Goal: Task Accomplishment & Management: Use online tool/utility

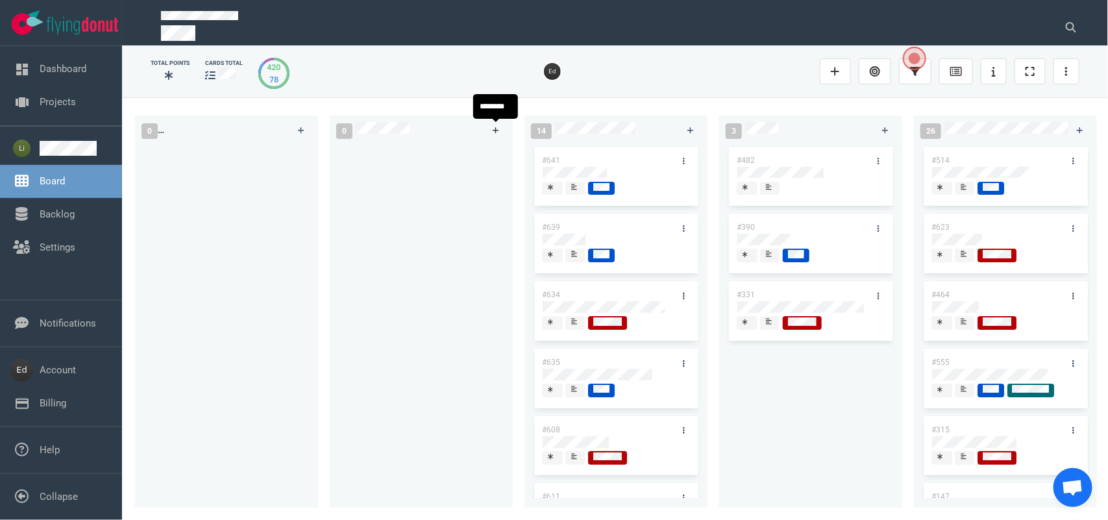
click at [491, 128] on link at bounding box center [496, 130] width 21 height 16
click at [487, 241] on div at bounding box center [421, 321] width 167 height 349
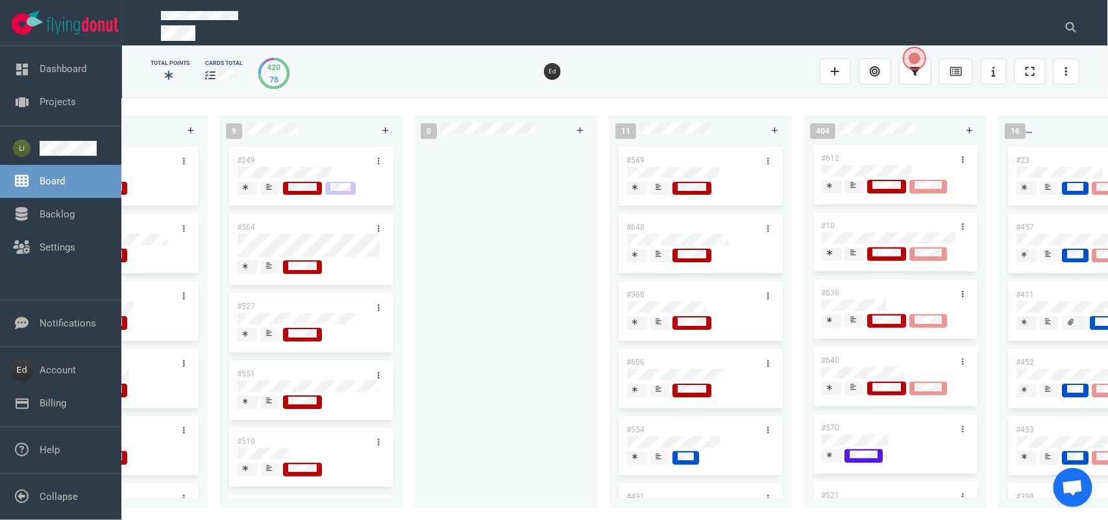
scroll to position [243, 0]
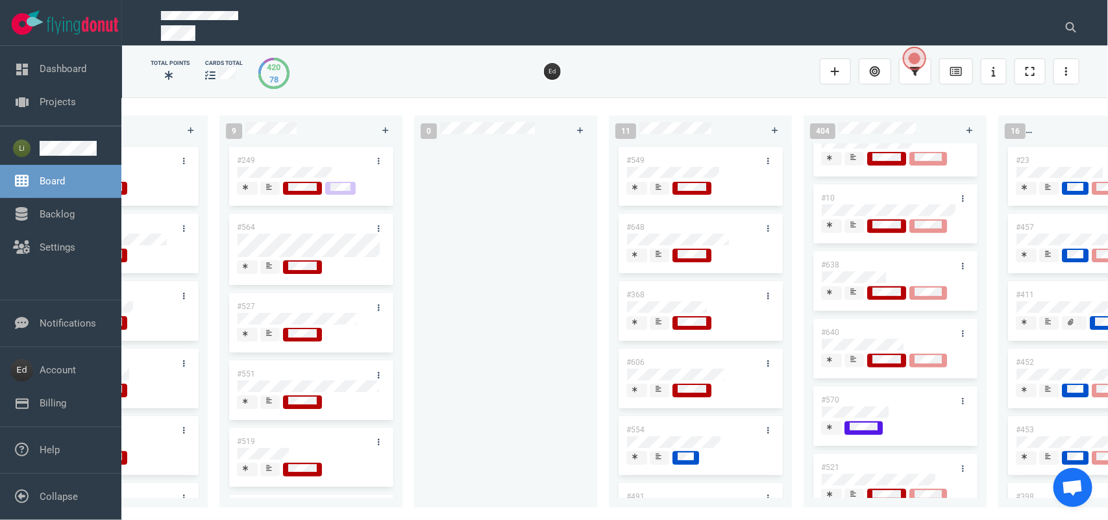
click at [859, 297] on span at bounding box center [853, 293] width 19 height 14
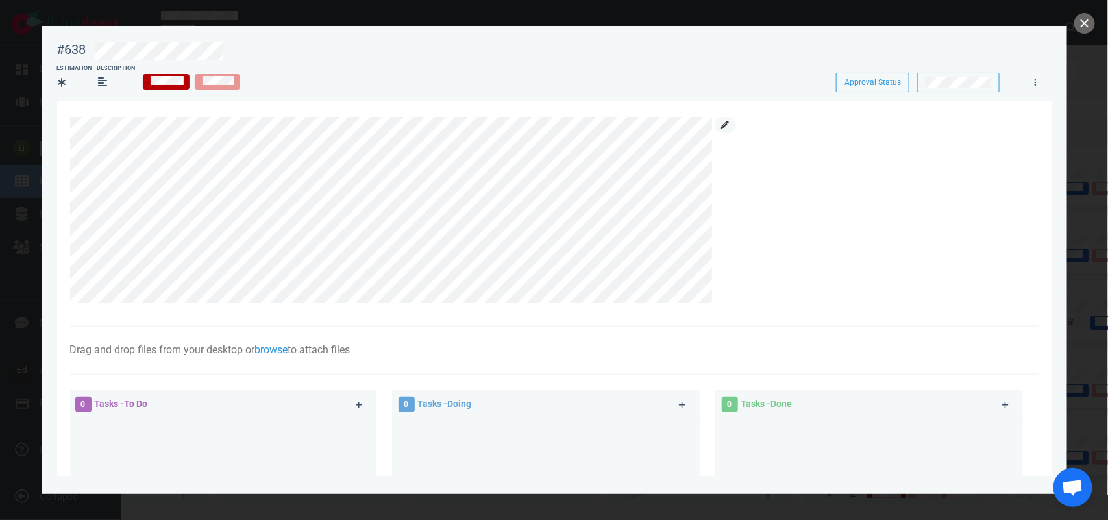
click at [727, 122] on icon at bounding box center [725, 125] width 8 height 8
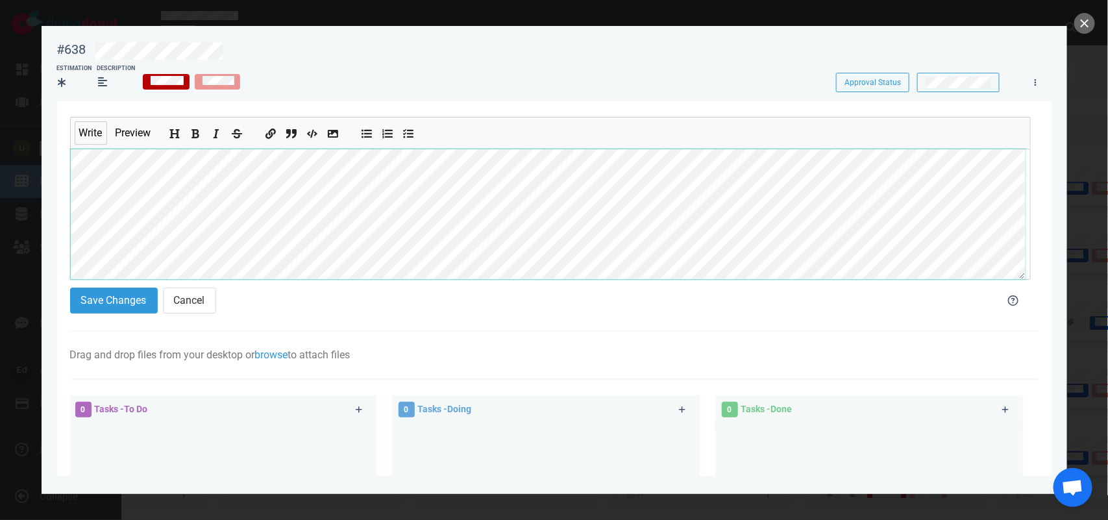
scroll to position [42, 0]
click at [64, 219] on section "Write Preview Save Changes Cancel Drag and drop files from your desktop or brow…" at bounding box center [554, 409] width 994 height 617
click at [1086, 30] on button "close" at bounding box center [1084, 23] width 21 height 21
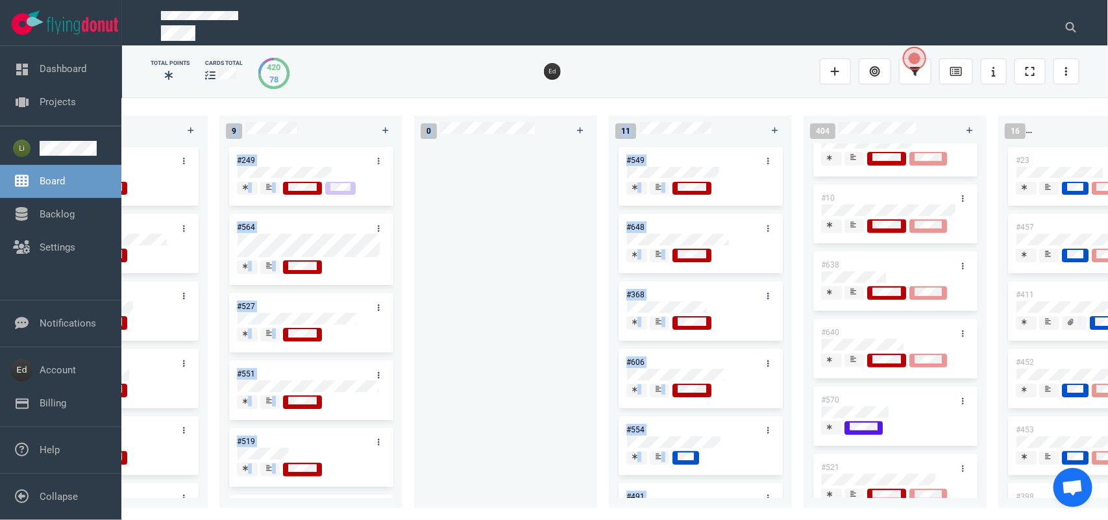
drag, startPoint x: 653, startPoint y: 511, endPoint x: 329, endPoint y: 500, distance: 324.1
click at [190, 478] on div "0 1 #650 14 #641 #639 #634 #635 #608 #611 #609 #610 #602 3 #482 #390 #331 26 #5…" at bounding box center [615, 308] width 986 height 422
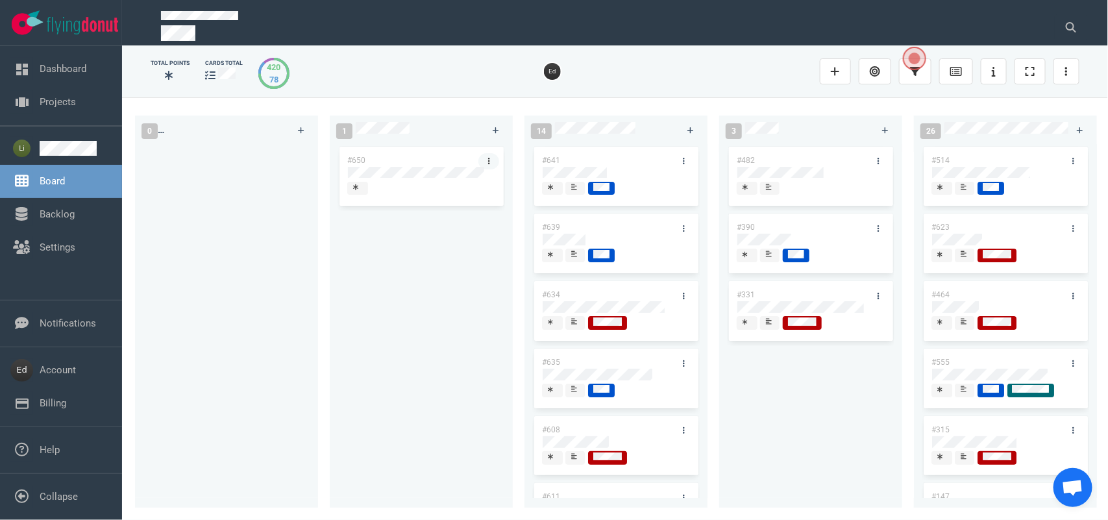
click at [486, 156] on link at bounding box center [488, 161] width 21 height 16
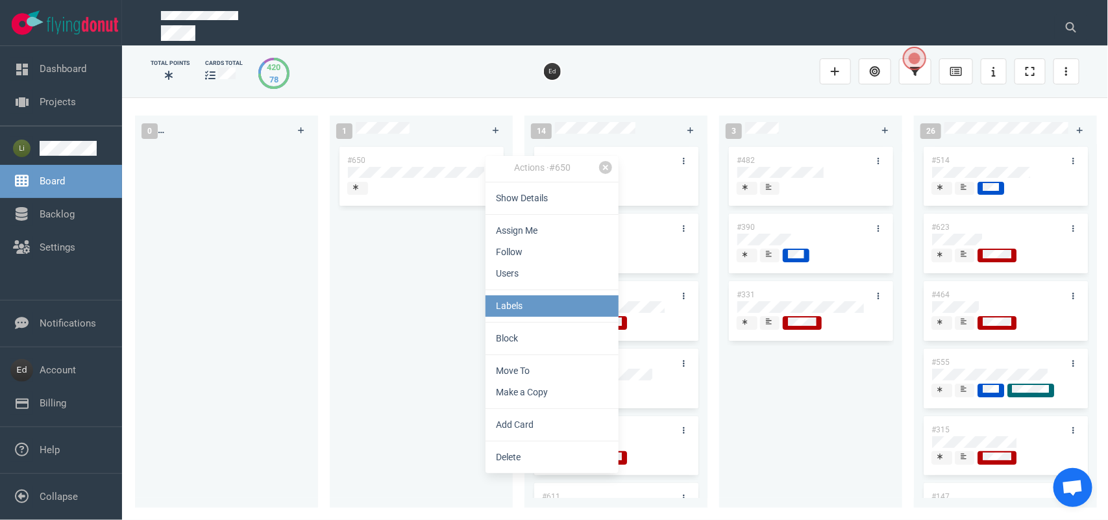
click at [504, 306] on link "Labels" at bounding box center [552, 305] width 133 height 21
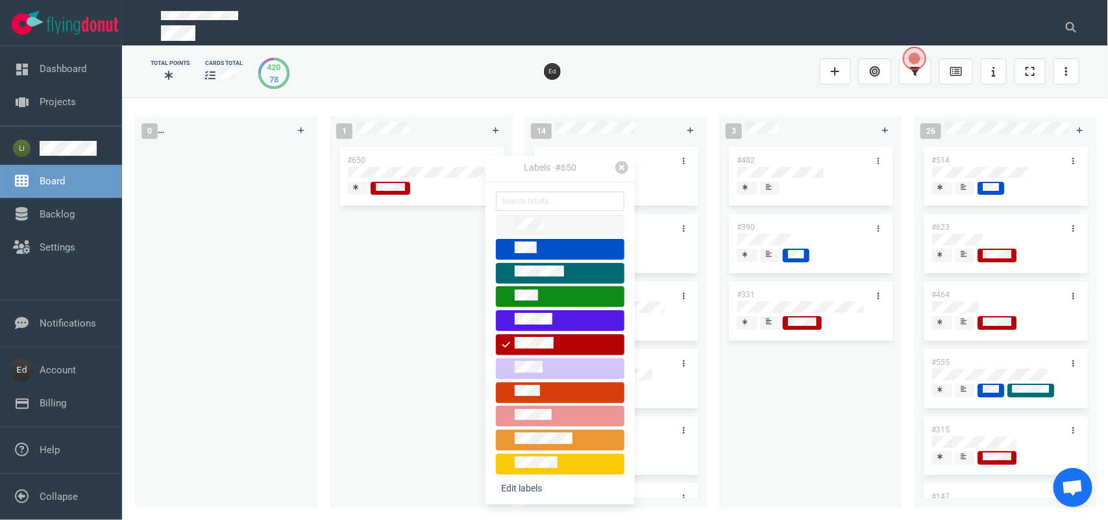
click at [430, 238] on div "#650" at bounding box center [421, 318] width 167 height 349
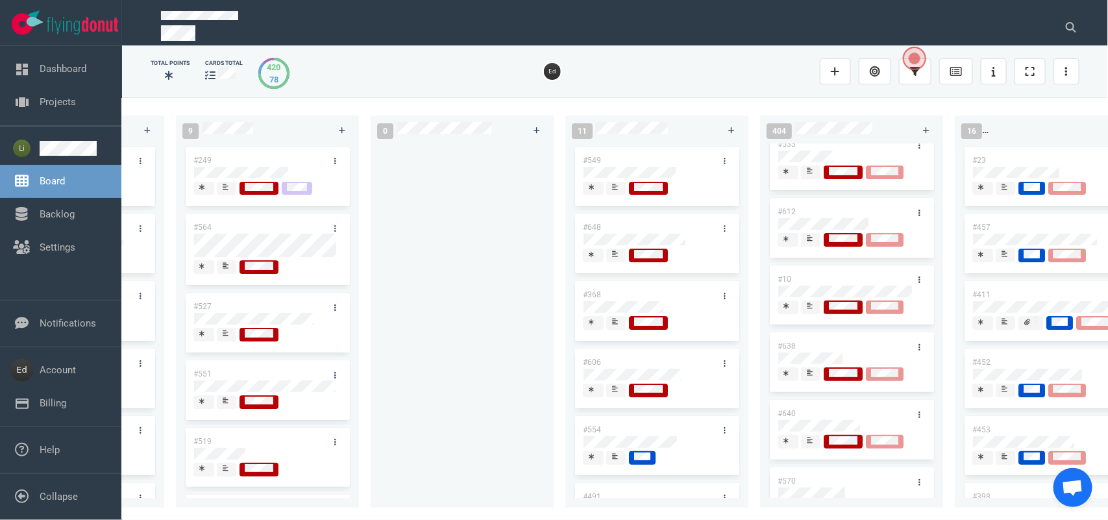
scroll to position [243, 0]
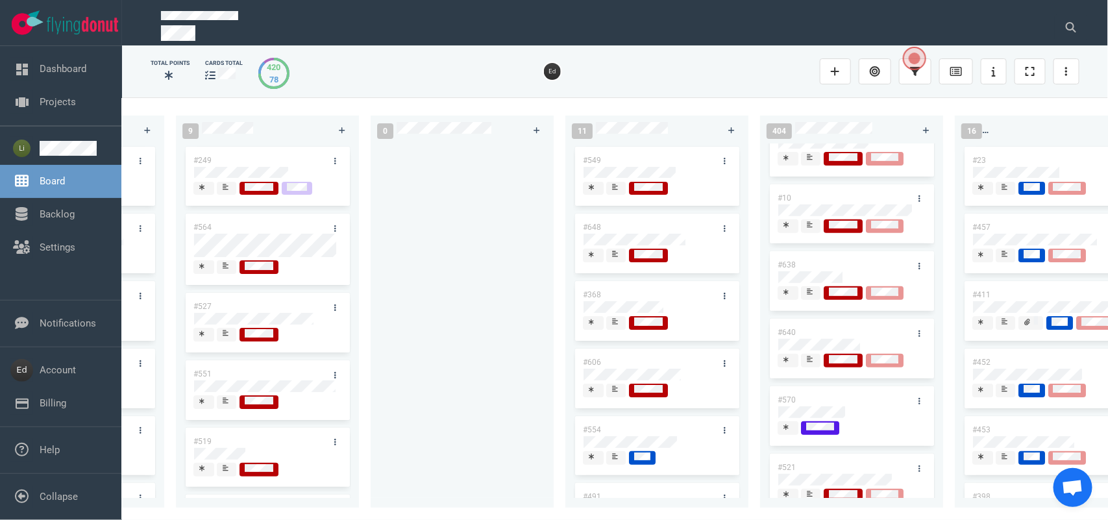
click at [809, 295] on icon at bounding box center [810, 291] width 6 height 6
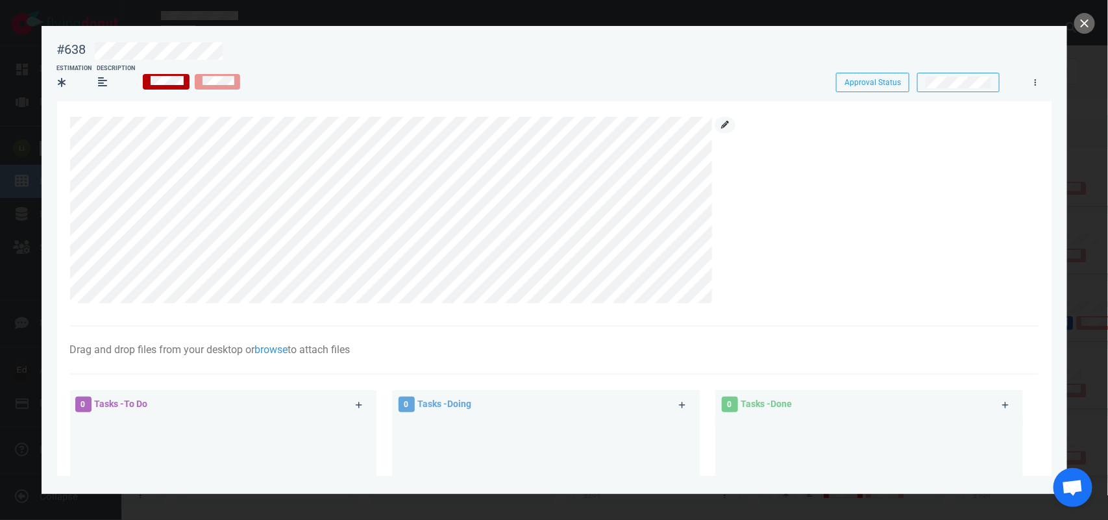
click at [722, 125] on icon at bounding box center [725, 125] width 8 height 8
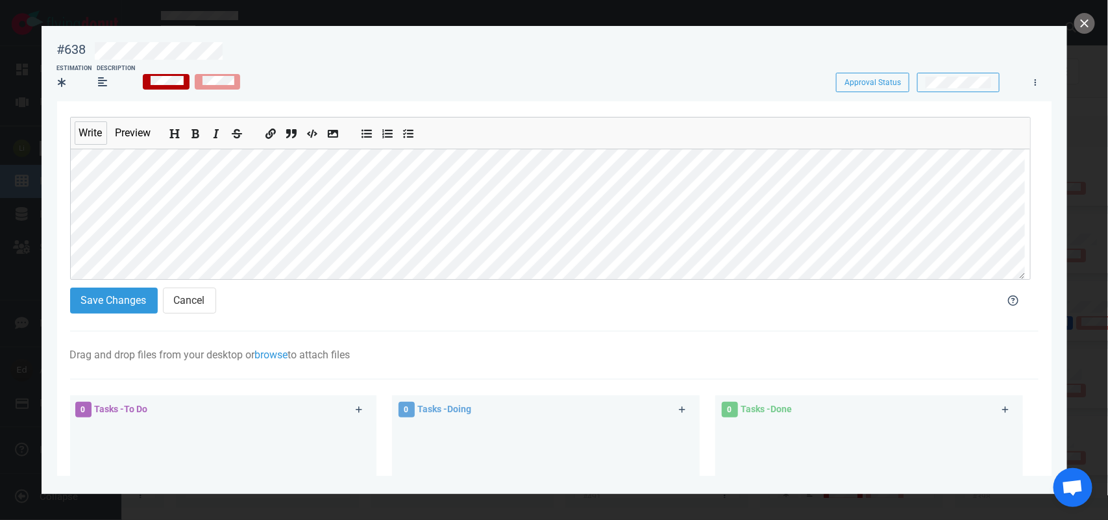
click at [1083, 10] on div at bounding box center [554, 260] width 1108 height 520
click at [1083, 23] on button "close" at bounding box center [1084, 23] width 21 height 21
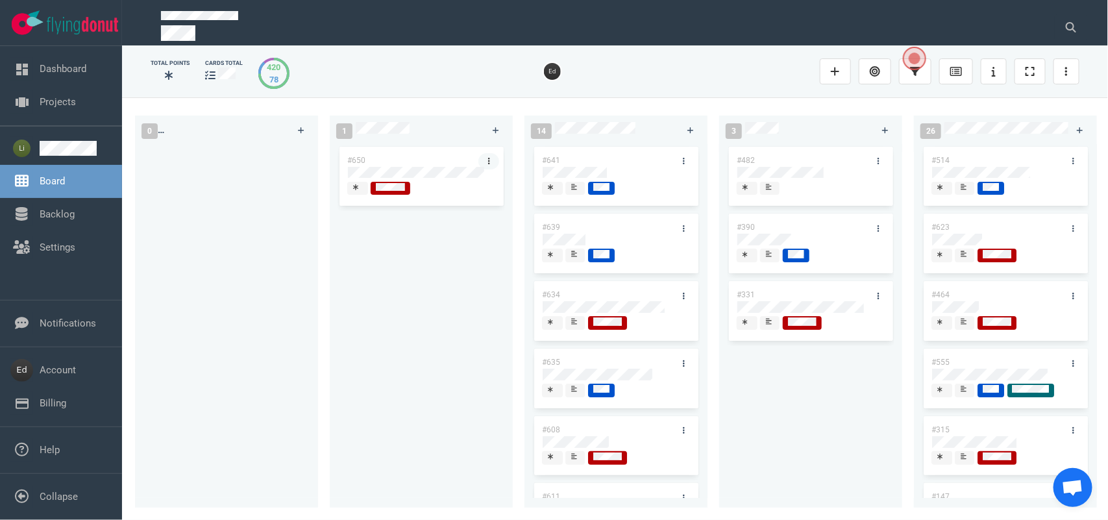
click at [491, 159] on link at bounding box center [488, 161] width 21 height 16
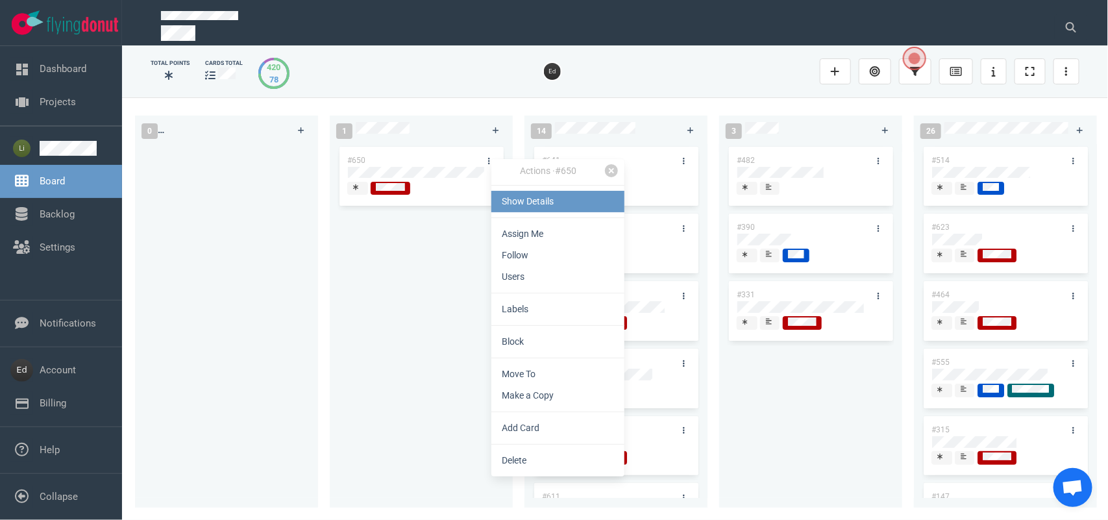
click at [519, 202] on link "Show Details" at bounding box center [557, 201] width 133 height 21
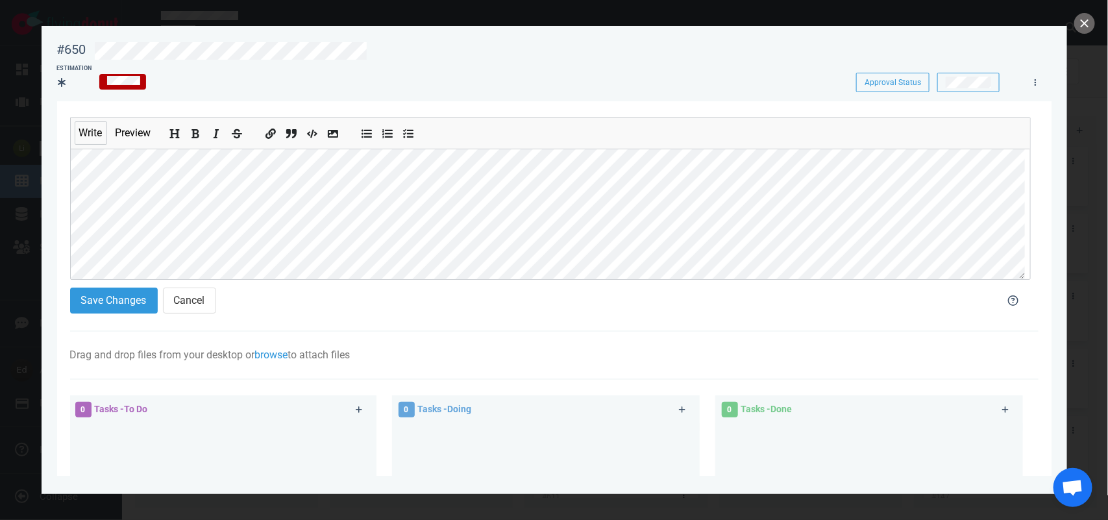
click at [42, 254] on section "#650 Approval Status Estimation Approval Status Write Preview Save Changes Canc…" at bounding box center [555, 255] width 1026 height 458
click at [89, 308] on button "Save Changes" at bounding box center [114, 301] width 88 height 26
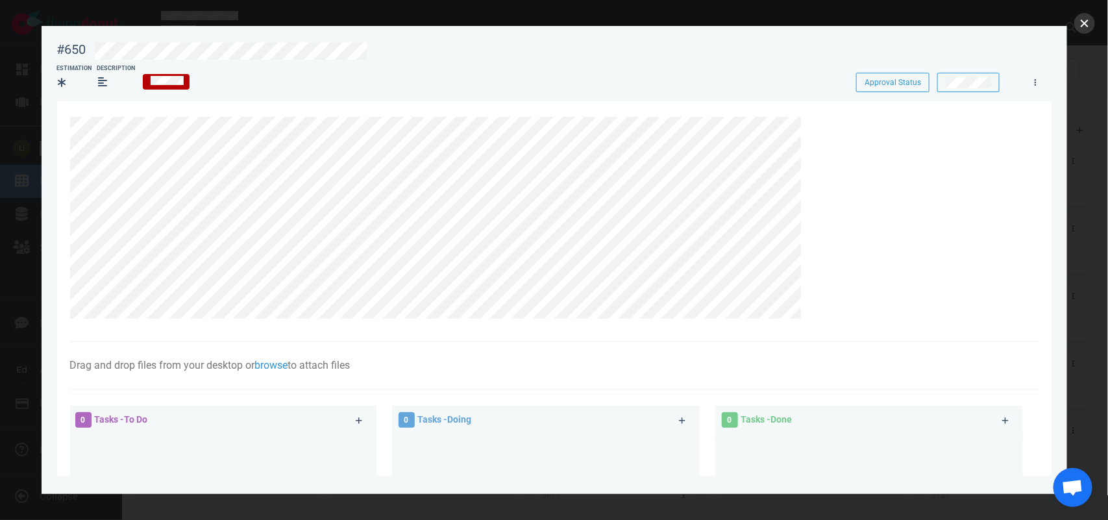
click at [1081, 14] on button "close" at bounding box center [1084, 23] width 21 height 21
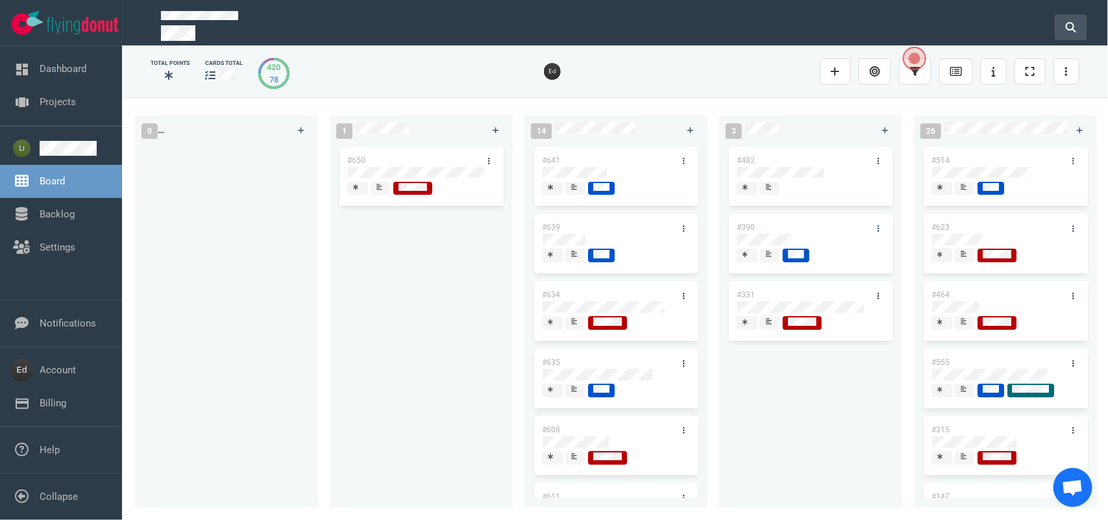
click at [1068, 18] on button at bounding box center [1071, 27] width 32 height 26
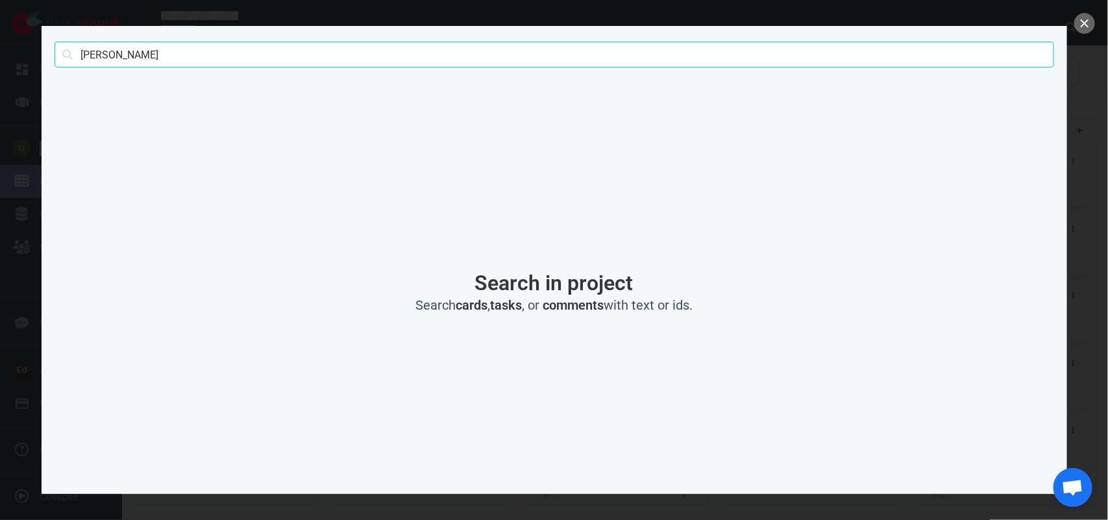
type input "[PERSON_NAME]"
click button "Search" at bounding box center [0, 0] width 0 height 0
click at [1081, 21] on button "close" at bounding box center [1084, 23] width 21 height 21
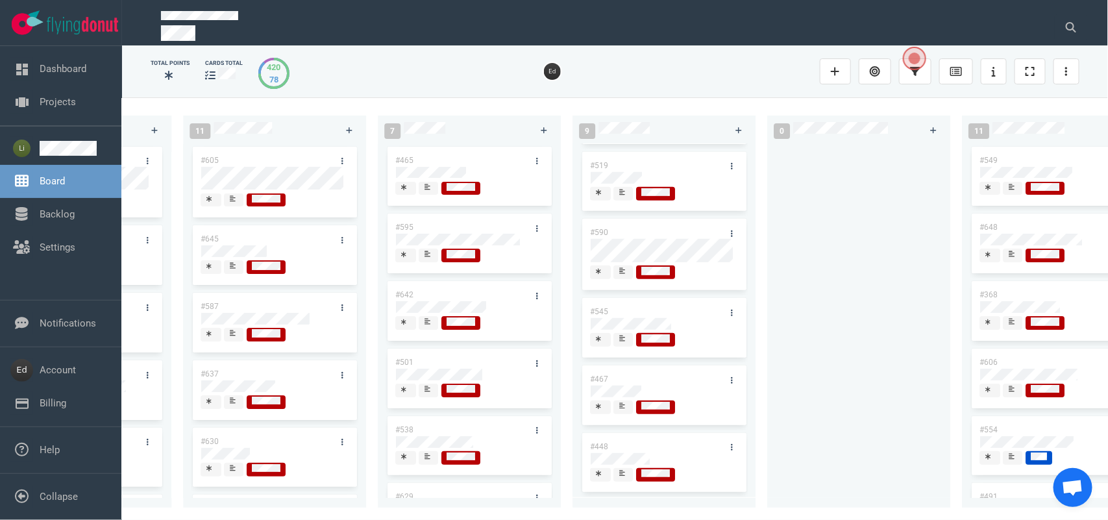
scroll to position [284, 0]
click at [622, 470] on icon at bounding box center [622, 473] width 6 height 6
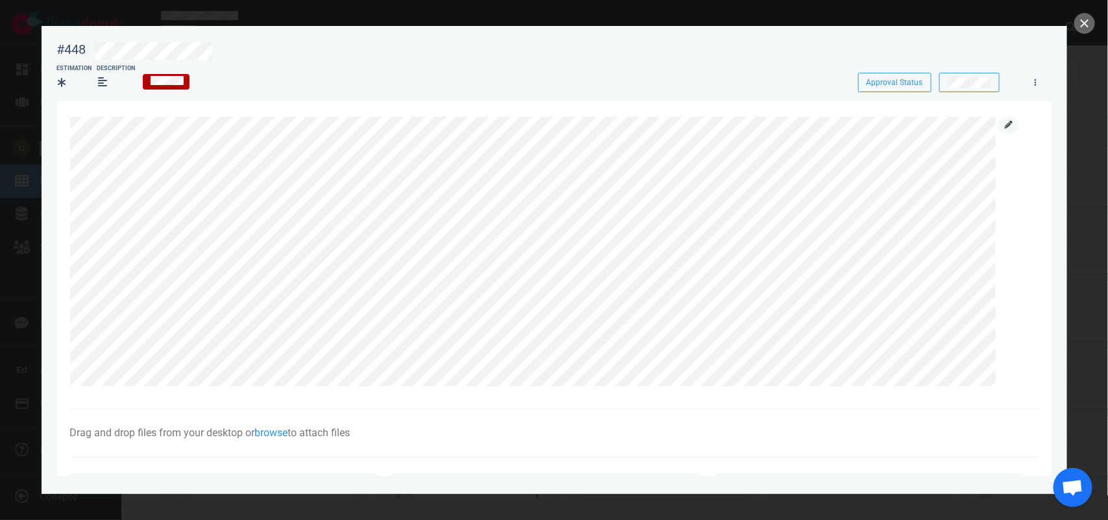
click at [1014, 127] on link at bounding box center [1008, 125] width 21 height 16
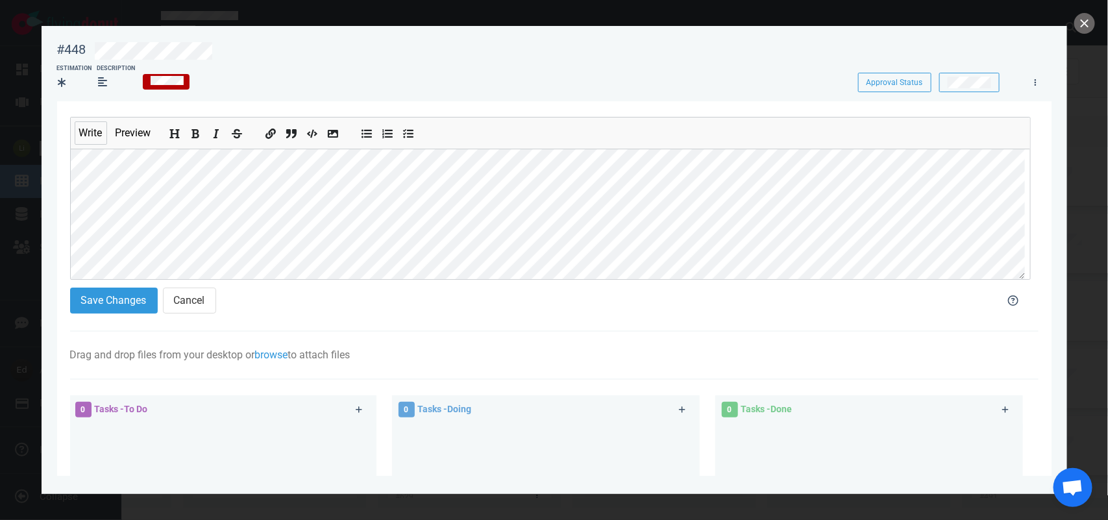
click at [56, 197] on section "#448 Approval Status Estimation Description Approval Status Write Preview Save …" at bounding box center [555, 255] width 1026 height 458
click at [1085, 23] on button "close" at bounding box center [1084, 23] width 21 height 21
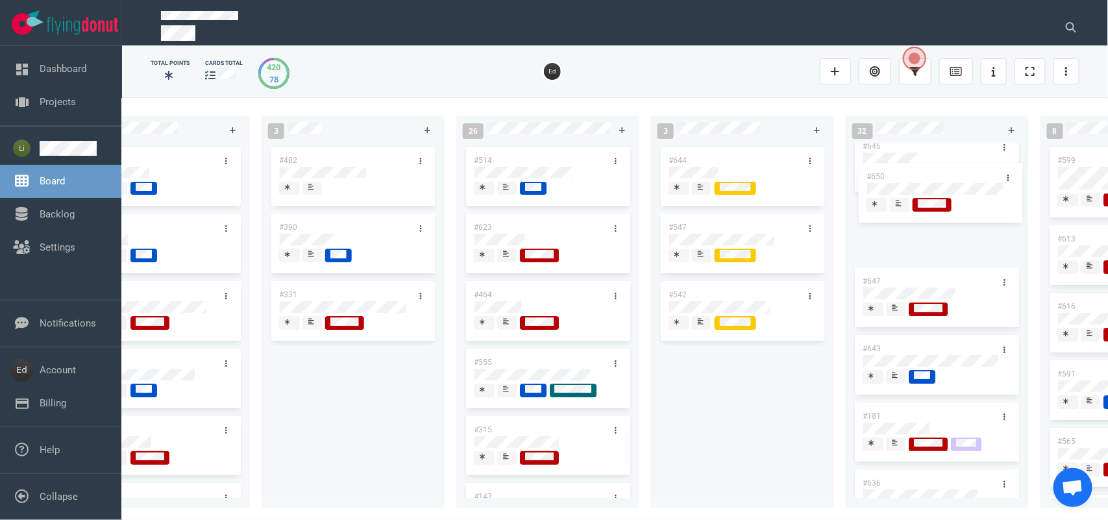
scroll to position [0, 491]
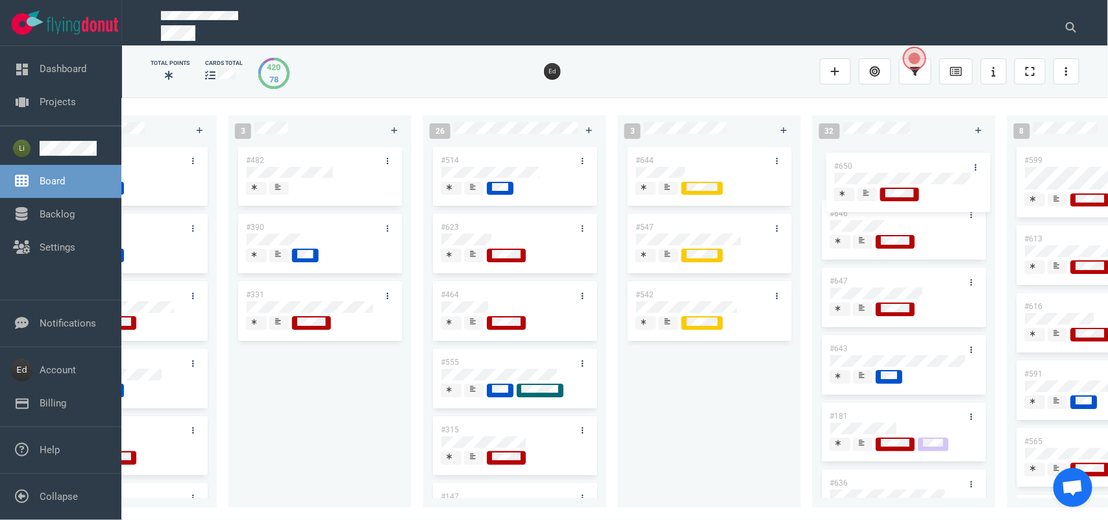
drag, startPoint x: 373, startPoint y: 156, endPoint x: 860, endPoint y: 162, distance: 486.9
click at [860, 162] on div "0 1 #650 #650 14 #641 #639 #634 #635 #608 #611 #609 #610 #602 3 #482 #390 #331 …" at bounding box center [615, 308] width 986 height 422
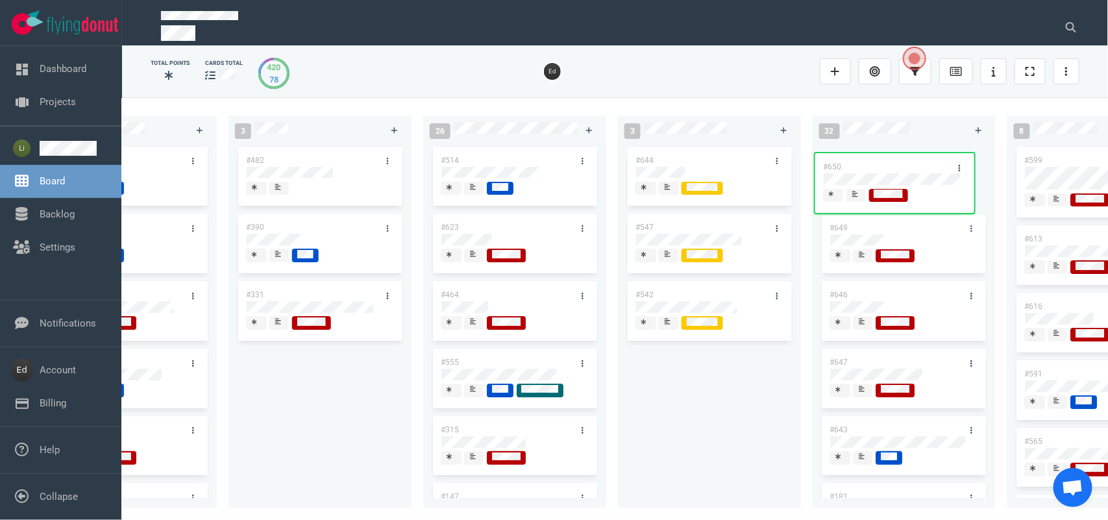
drag, startPoint x: 891, startPoint y: 227, endPoint x: 910, endPoint y: 176, distance: 54.9
click at [883, 167] on div "#649 #650 #646 #647 #643 #181 #636 #631 #650" at bounding box center [903, 318] width 167 height 349
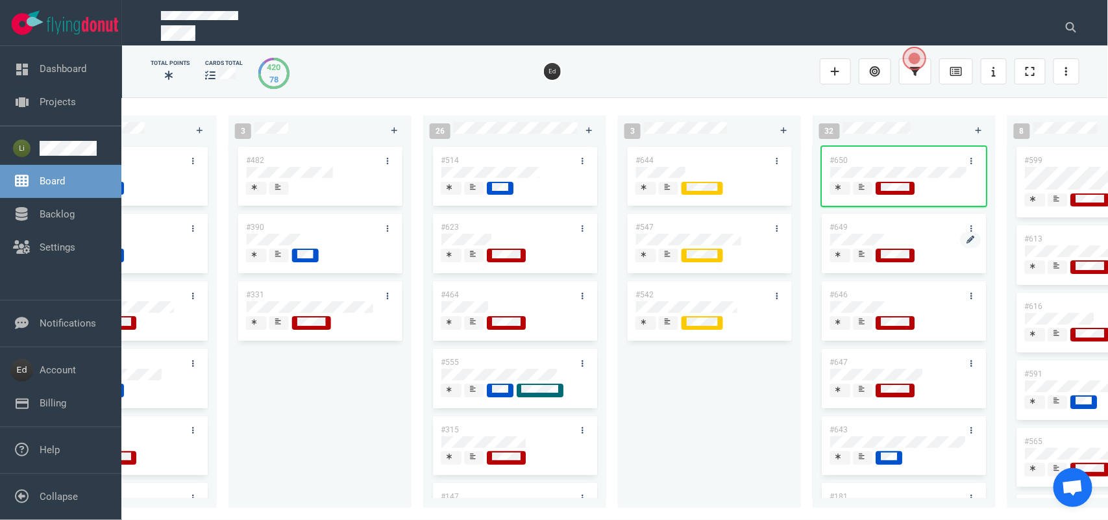
click at [965, 246] on div at bounding box center [904, 247] width 147 height 2
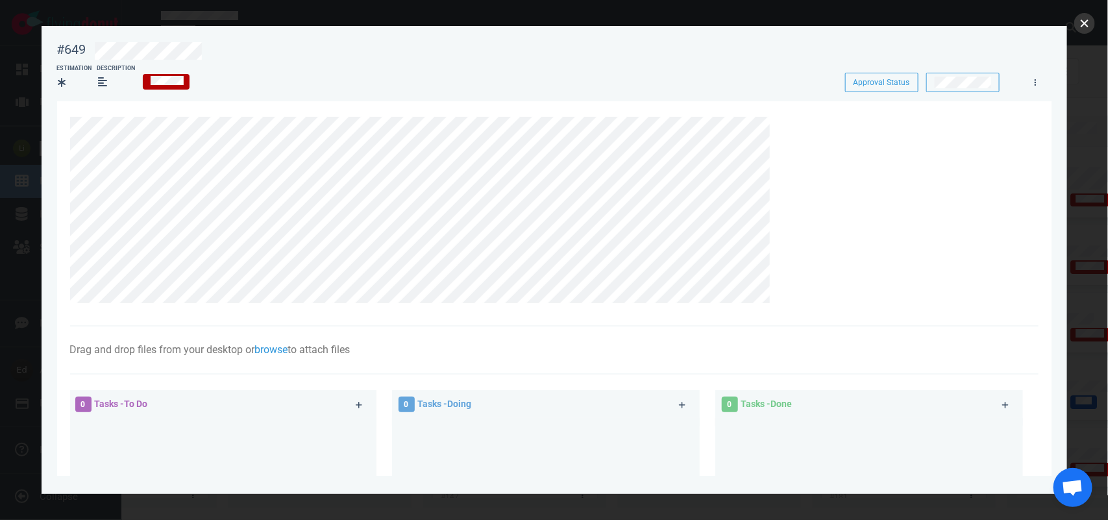
click at [1086, 21] on button "close" at bounding box center [1084, 23] width 21 height 21
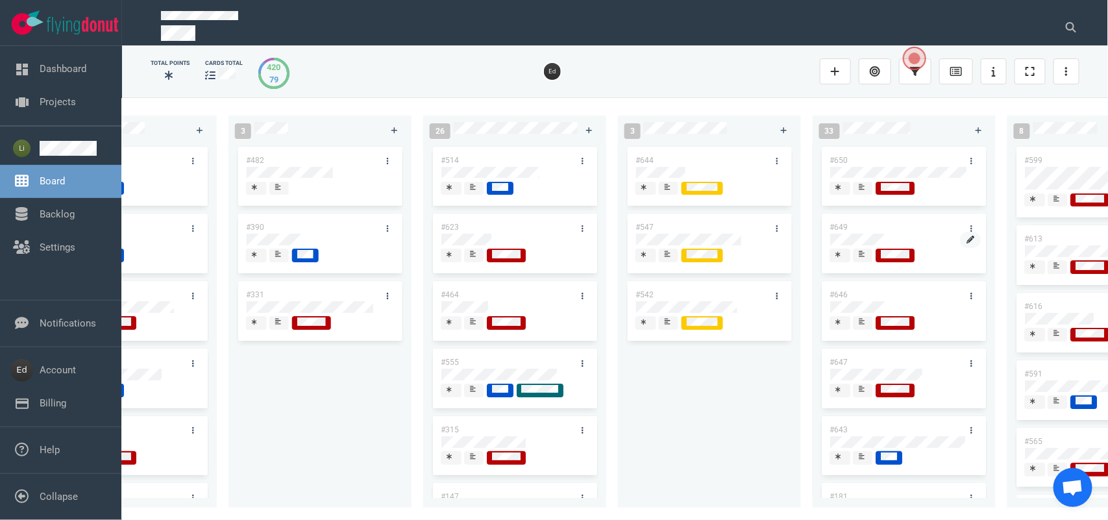
click at [961, 238] on link at bounding box center [971, 240] width 21 height 16
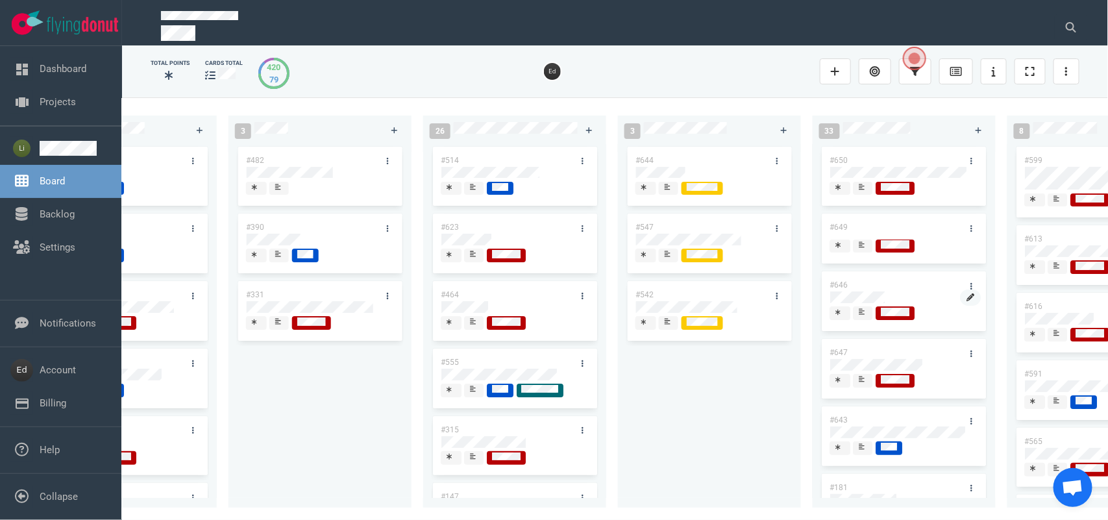
click at [961, 306] on link at bounding box center [971, 298] width 21 height 16
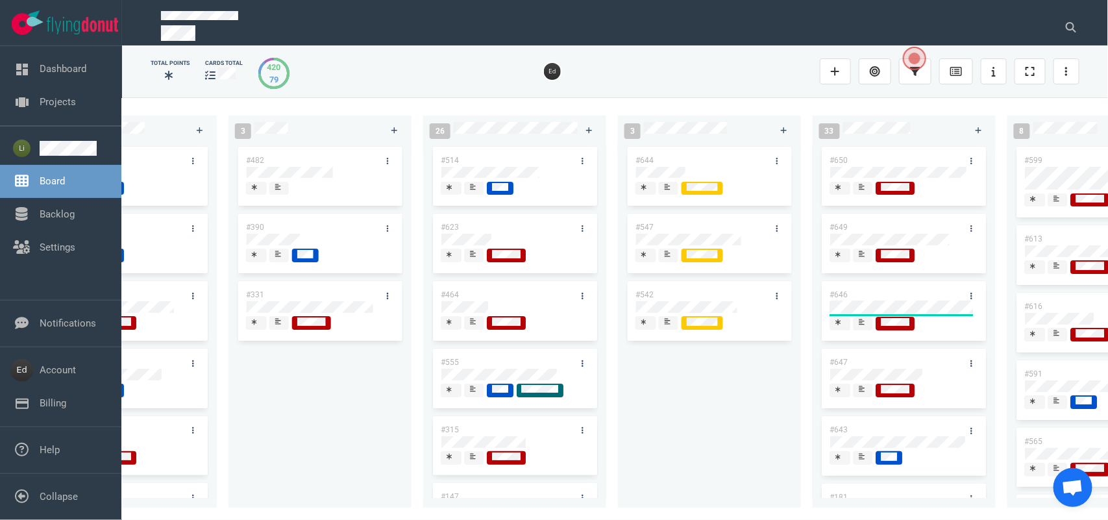
click at [682, 367] on div "#644 #547 #542" at bounding box center [709, 318] width 167 height 349
